Goal: Find specific page/section: Find specific page/section

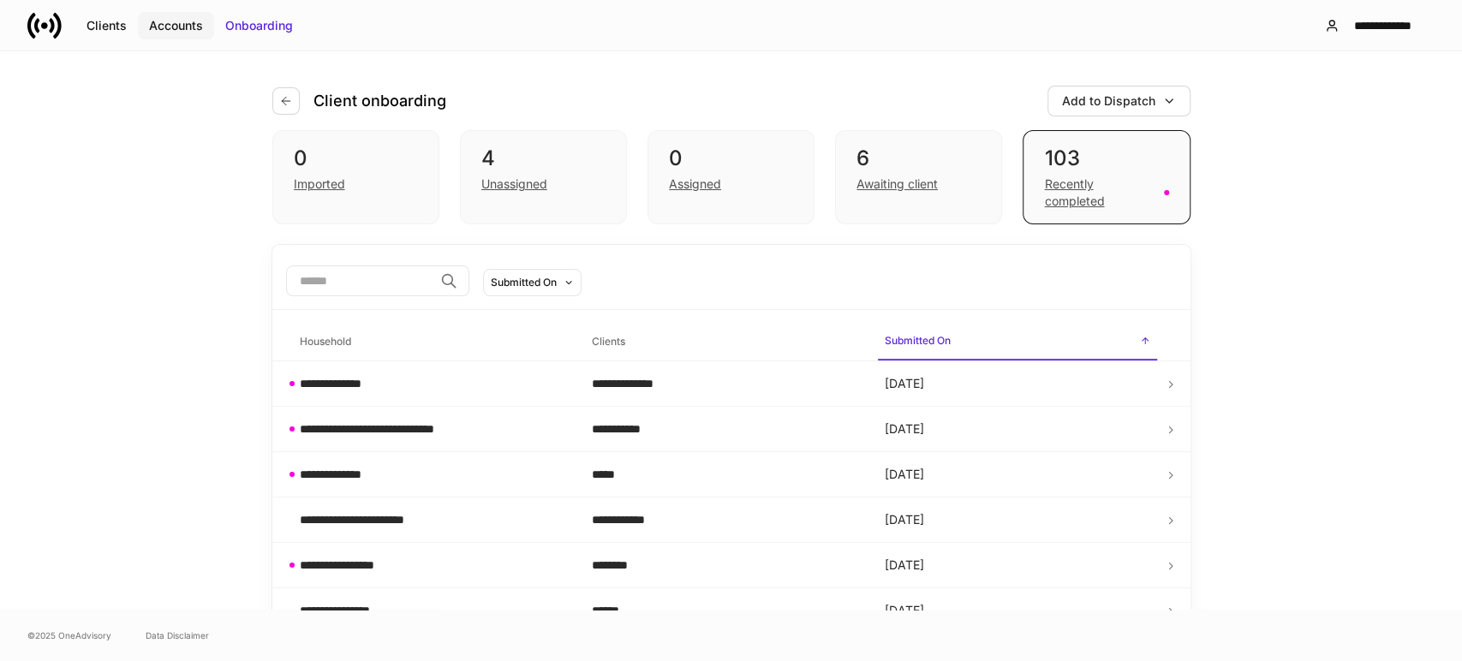
click at [158, 20] on div "Accounts" at bounding box center [176, 25] width 54 height 17
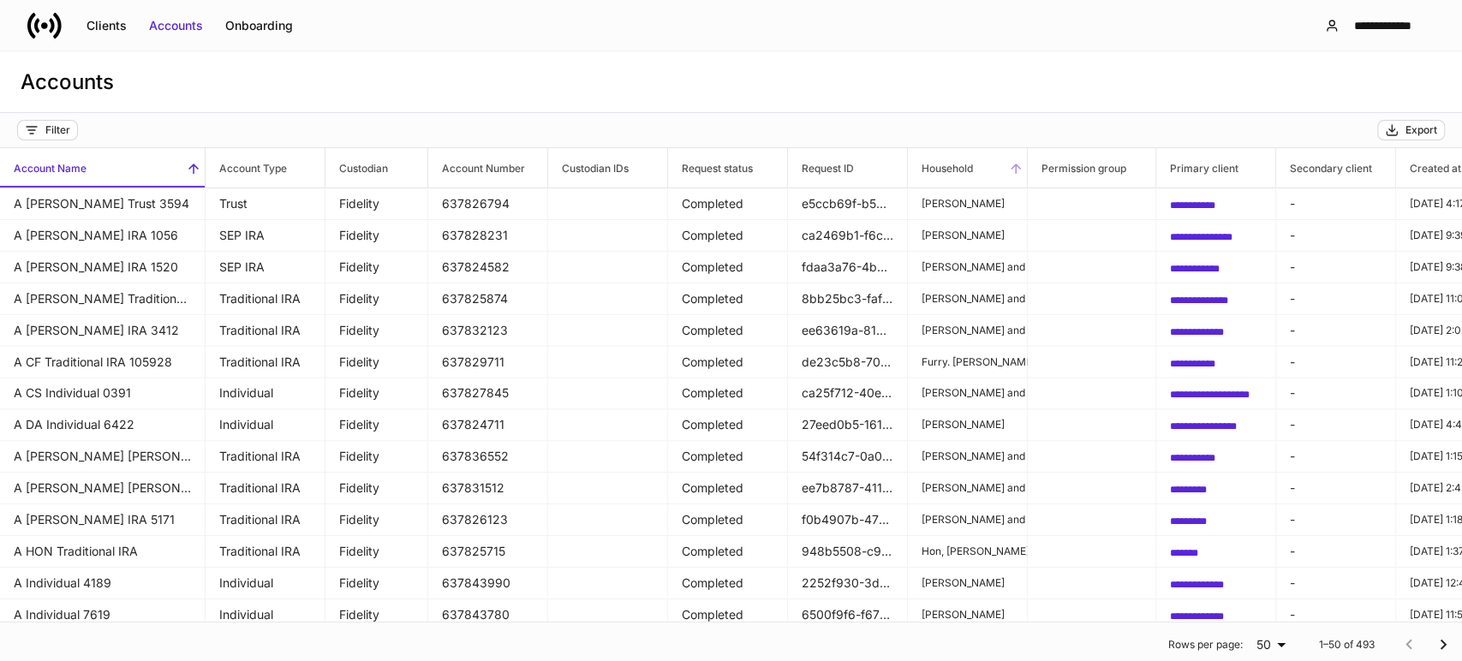
click at [970, 167] on h6 "Household" at bounding box center [940, 168] width 65 height 16
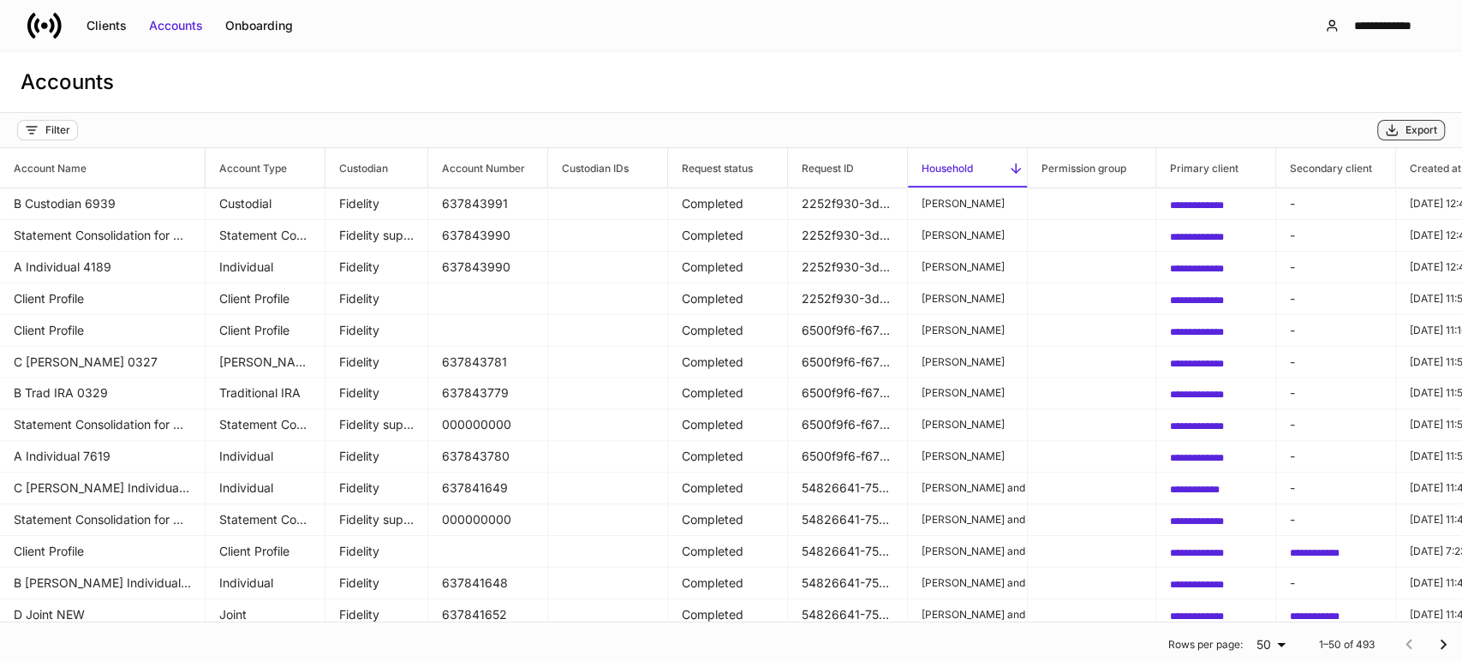
click at [1394, 128] on icon "button" at bounding box center [1392, 130] width 14 height 14
